Goal: Book appointment/travel/reservation

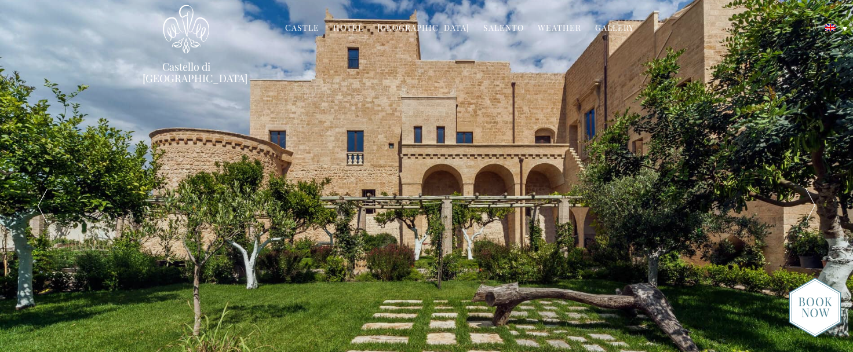
drag, startPoint x: 0, startPoint y: 0, endPoint x: 346, endPoint y: 25, distance: 347.3
click at [346, 25] on link "Hotel" at bounding box center [348, 28] width 30 height 13
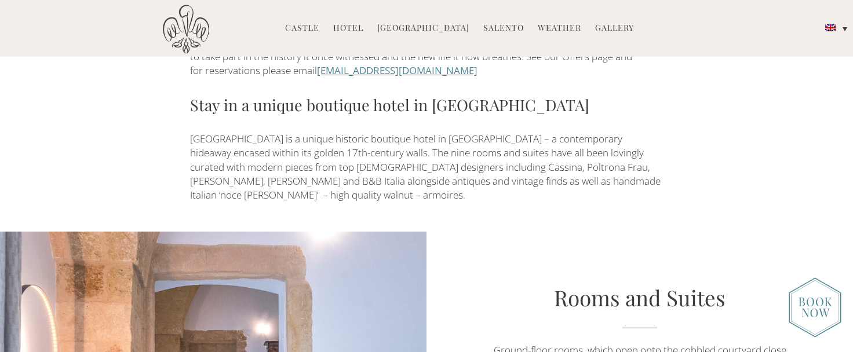
scroll to position [695, 0]
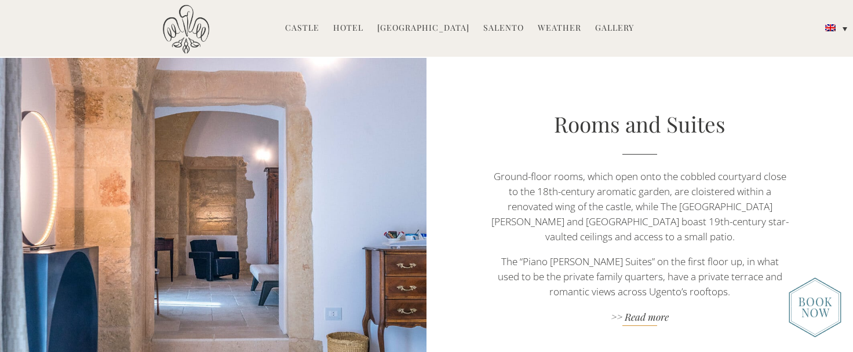
click at [624, 310] on link ">> Read more" at bounding box center [639, 318] width 298 height 16
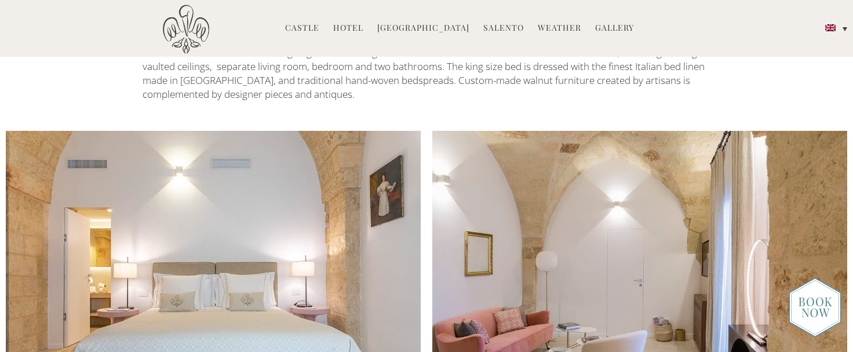
scroll to position [1853, 0]
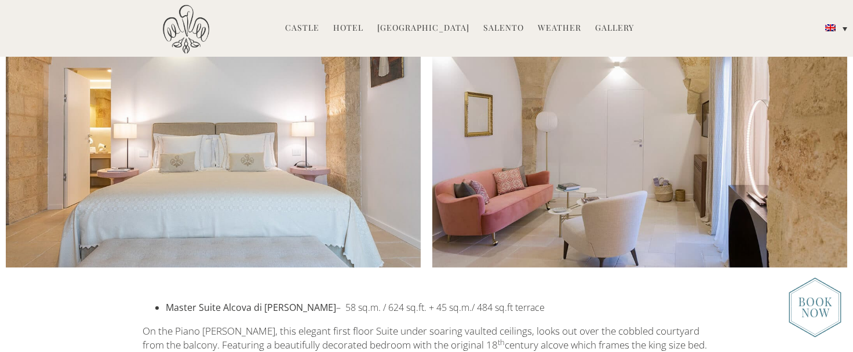
click at [813, 310] on img at bounding box center [814, 307] width 53 height 60
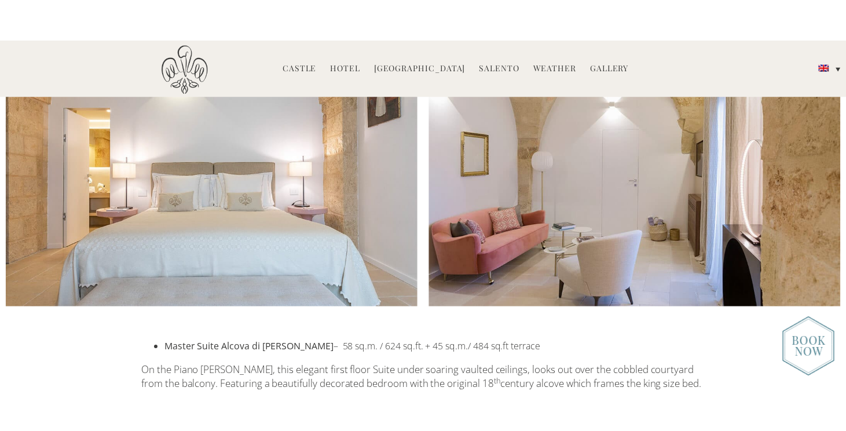
scroll to position [1852, 0]
